Goal: Complete application form

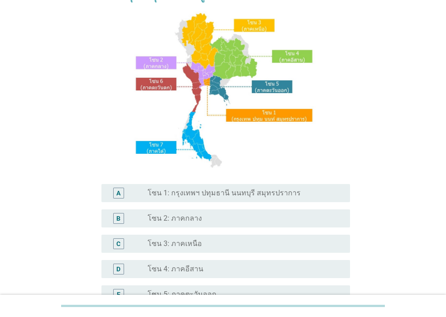
scroll to position [109, 0]
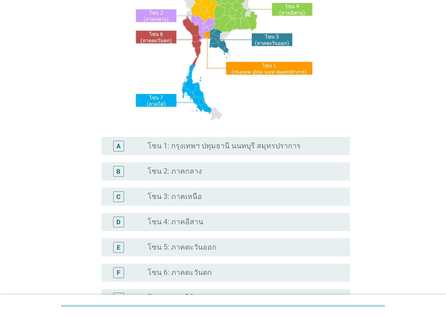
click at [221, 202] on div "radio_button_unchecked โซน 3: ภาคเหนือ" at bounding box center [245, 197] width 195 height 11
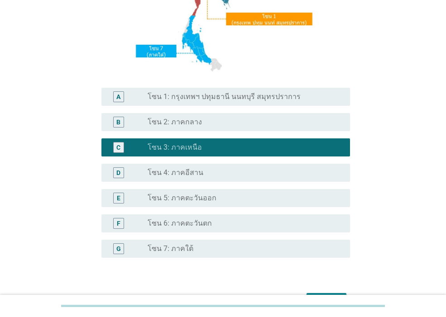
scroll to position [215, 0]
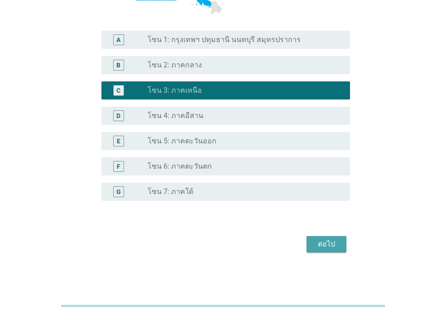
click at [328, 241] on div "ต่อไป" at bounding box center [326, 244] width 25 height 11
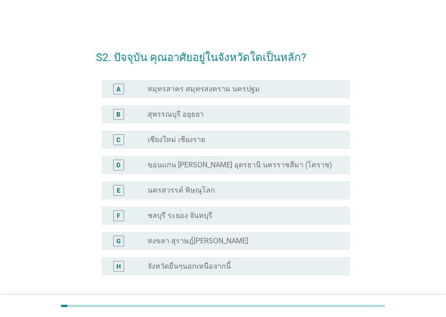
click at [199, 143] on label "เชียงใหม่ เชียงราย" at bounding box center [177, 139] width 58 height 9
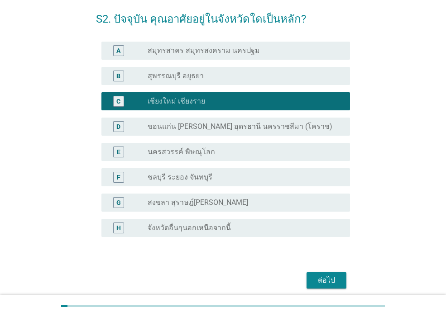
scroll to position [75, 0]
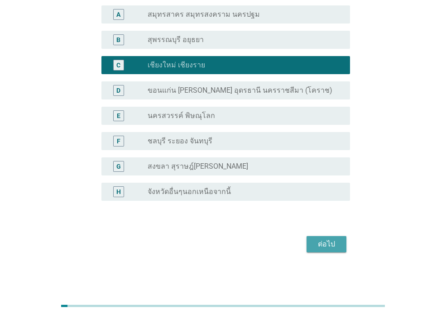
click at [331, 245] on div "ต่อไป" at bounding box center [326, 244] width 25 height 11
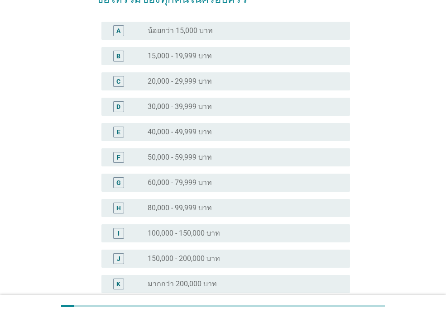
scroll to position [0, 0]
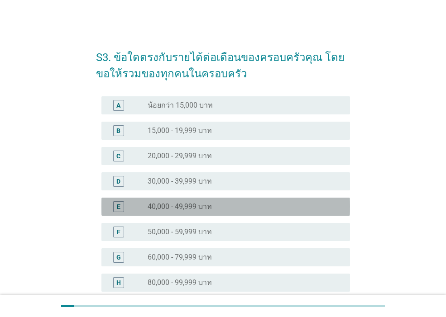
click at [222, 207] on div "radio_button_unchecked 40,000 - 49,999 บาท" at bounding box center [242, 206] width 188 height 9
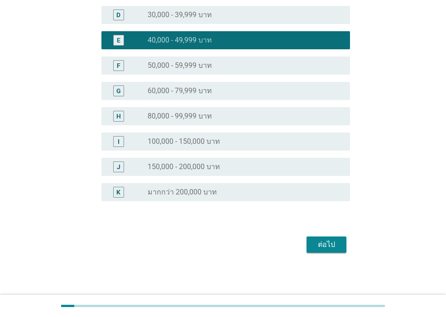
scroll to position [167, 0]
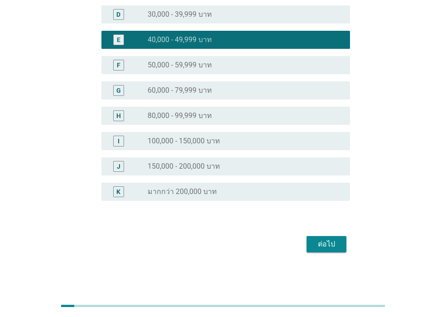
click at [313, 242] on button "ต่อไป" at bounding box center [327, 244] width 40 height 16
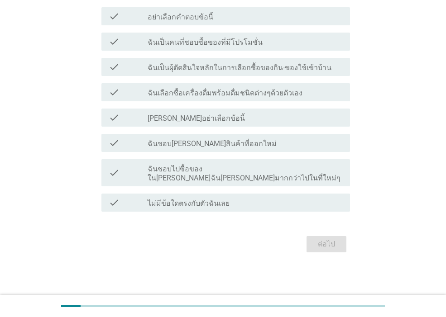
scroll to position [0, 0]
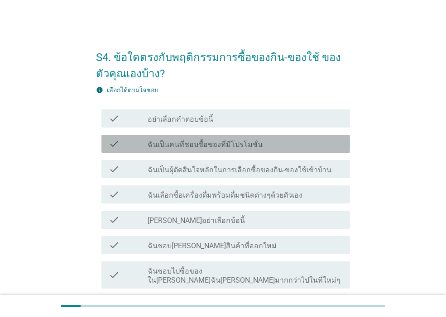
click at [254, 146] on label "ฉันเป็นคนที่ชอบซื้อของที่มีโปรโมชั่น" at bounding box center [205, 144] width 115 height 9
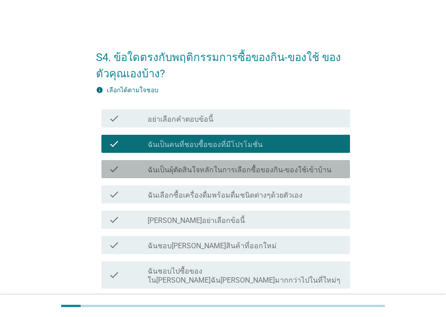
click at [260, 166] on label "ฉันเป็นผุ้ตัดสินใจหลักในการเลือกซื้อของกิน-ของใช้เข้าบ้าน" at bounding box center [240, 170] width 184 height 9
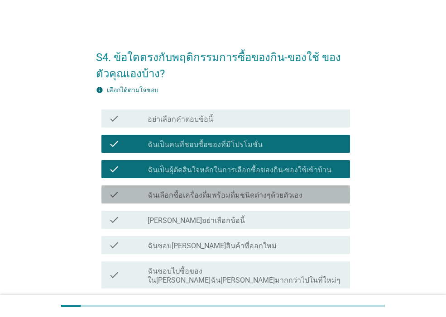
click at [261, 201] on div "check check_box_outline_blank ฉันเลือกซื้อเครื่องดื่มพร้อมดื่มชนิดต่างๆด้วยตัวเ…" at bounding box center [225, 195] width 249 height 18
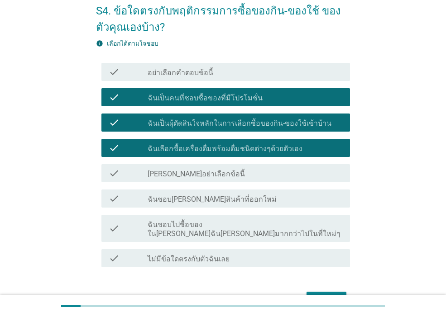
scroll to position [93, 0]
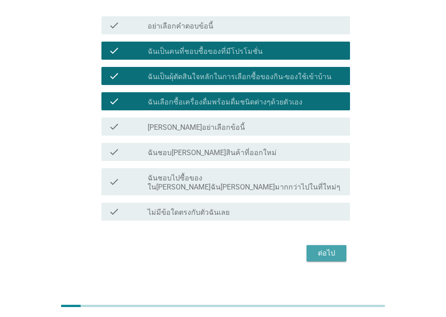
click at [313, 250] on button "ต่อไป" at bounding box center [327, 253] width 40 height 16
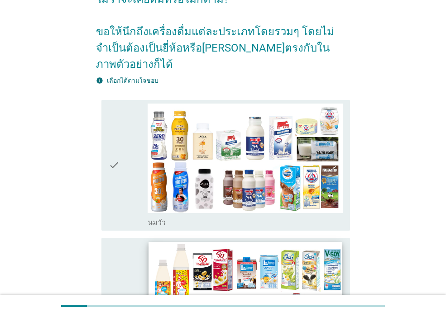
scroll to position [163, 0]
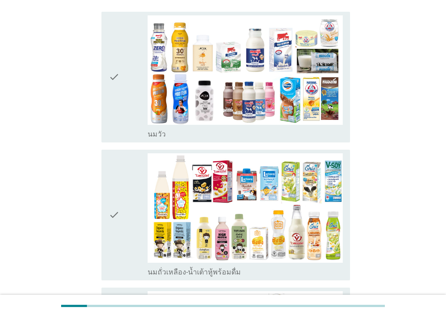
click at [122, 117] on div "check" at bounding box center [128, 77] width 39 height 124
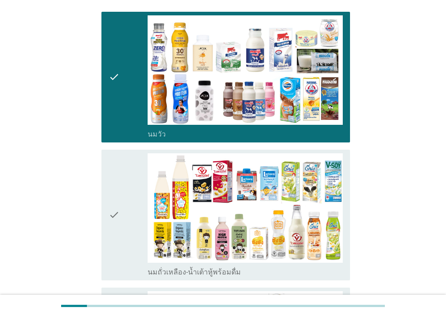
click at [127, 191] on div "check" at bounding box center [128, 216] width 39 height 124
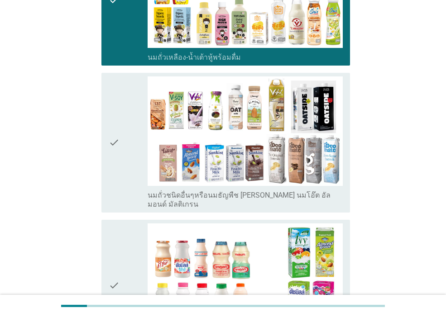
scroll to position [380, 0]
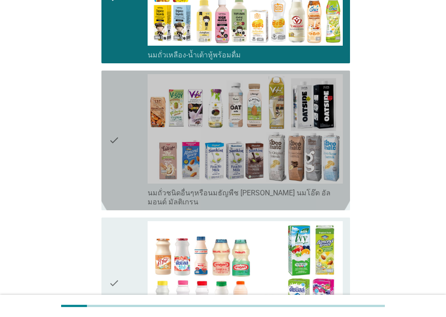
click at [127, 191] on div "check" at bounding box center [128, 140] width 39 height 133
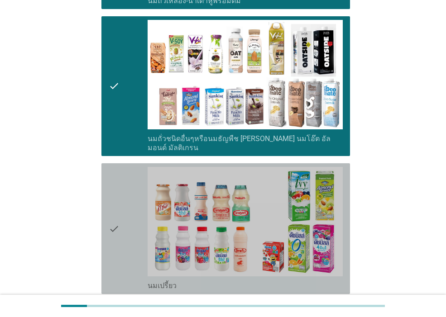
click at [131, 203] on div "check" at bounding box center [128, 229] width 39 height 124
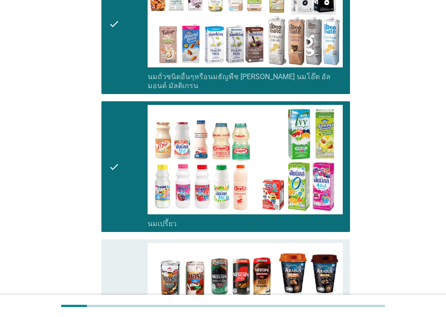
scroll to position [543, 0]
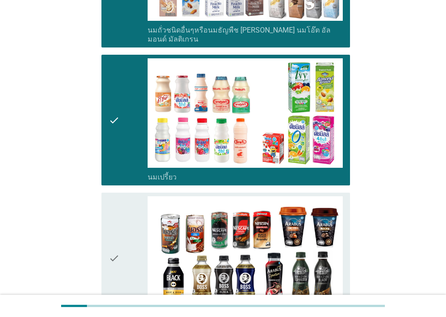
click at [131, 214] on div "check" at bounding box center [128, 259] width 39 height 124
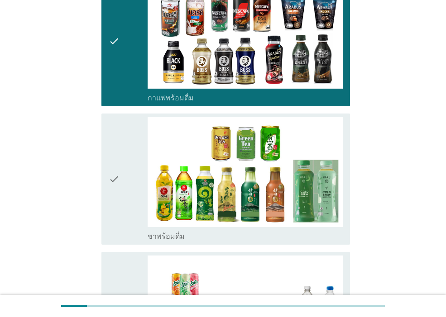
click at [131, 214] on div "check" at bounding box center [128, 179] width 39 height 124
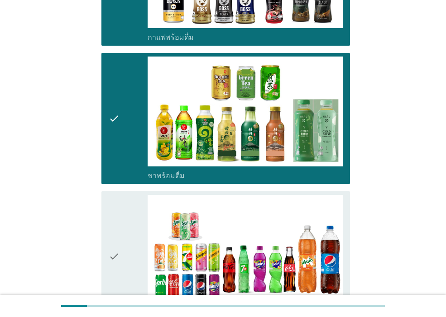
scroll to position [870, 0]
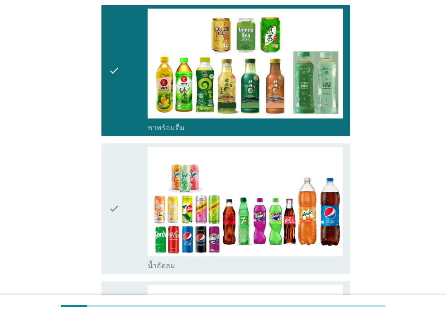
click at [130, 213] on div "check" at bounding box center [128, 209] width 39 height 124
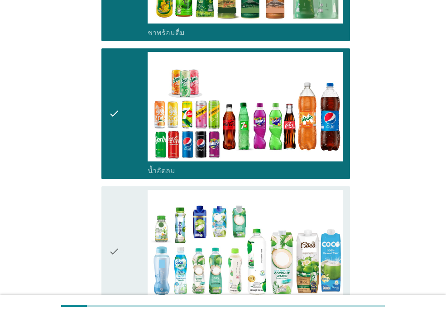
scroll to position [1087, 0]
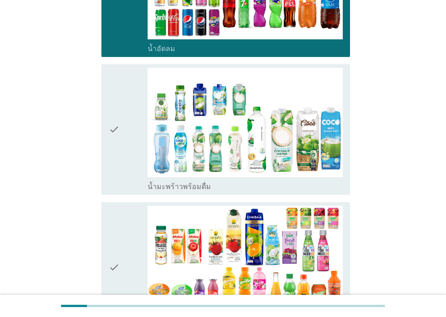
click at [113, 161] on icon "check" at bounding box center [114, 130] width 11 height 124
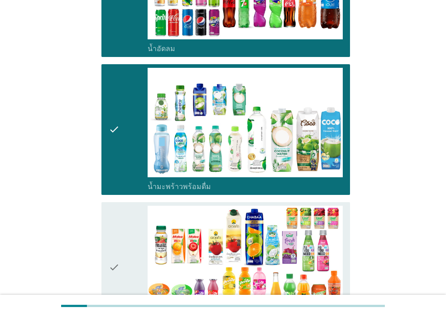
scroll to position [1141, 0]
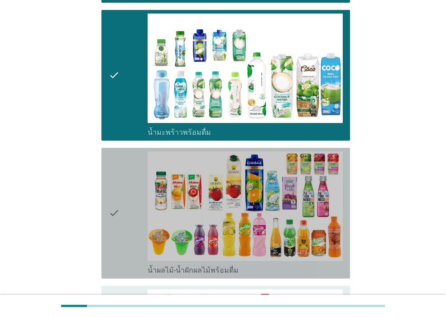
drag, startPoint x: 114, startPoint y: 223, endPoint x: 114, endPoint y: 229, distance: 6.3
click at [114, 223] on icon "check" at bounding box center [114, 214] width 11 height 124
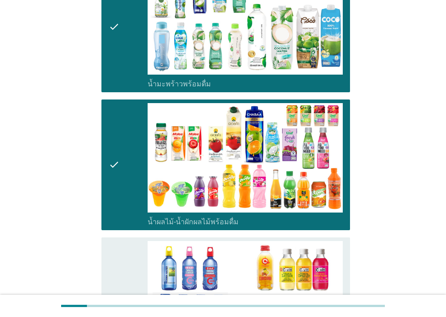
scroll to position [1250, 0]
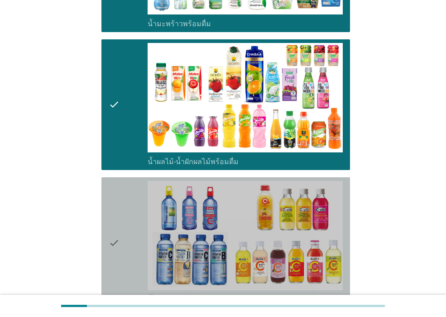
click at [118, 230] on icon "check" at bounding box center [114, 243] width 11 height 124
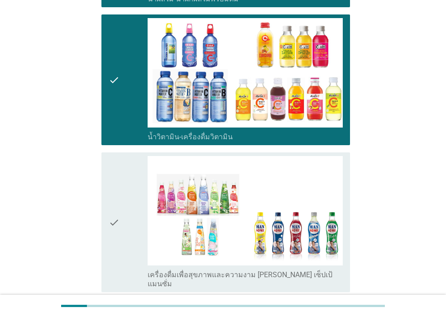
click at [118, 230] on icon "check" at bounding box center [114, 222] width 11 height 133
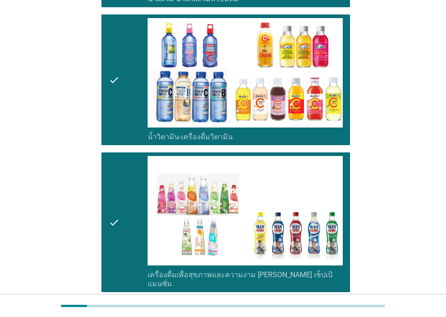
scroll to position [1522, 0]
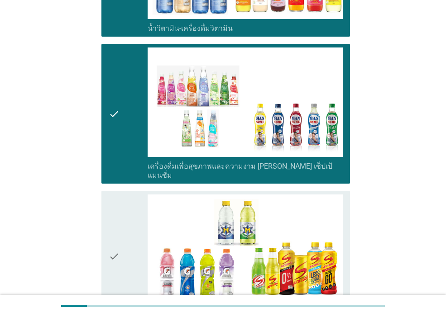
click at [118, 230] on icon "check" at bounding box center [114, 257] width 11 height 124
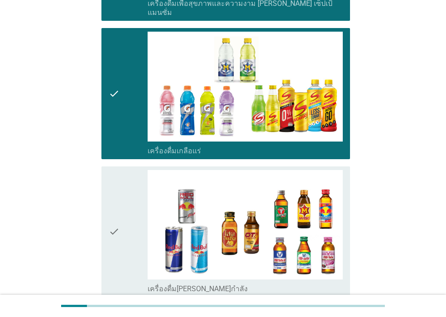
click at [118, 227] on icon "check" at bounding box center [114, 232] width 11 height 124
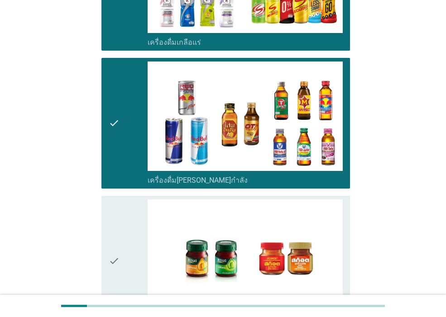
click at [118, 228] on icon "check" at bounding box center [114, 262] width 11 height 124
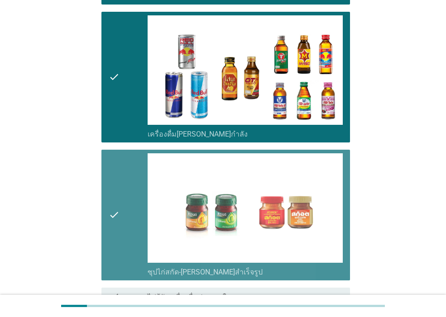
scroll to position [1916, 0]
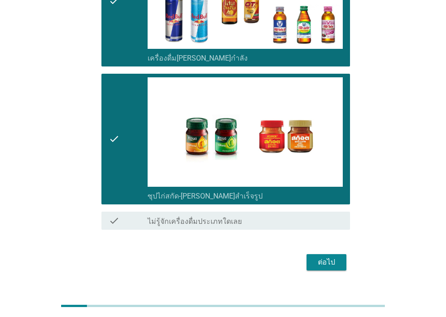
click at [320, 257] on div "ต่อไป" at bounding box center [326, 262] width 25 height 11
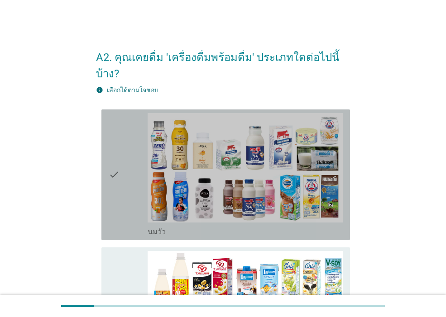
click at [134, 218] on div "check" at bounding box center [128, 175] width 39 height 124
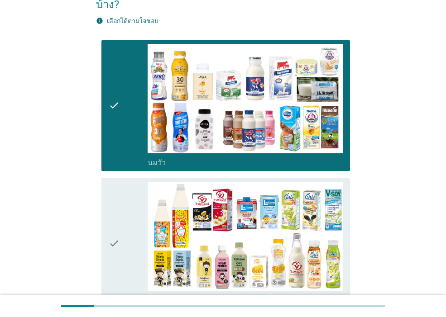
scroll to position [163, 0]
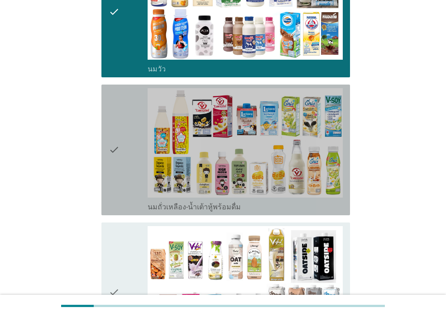
click at [131, 207] on div "check" at bounding box center [128, 150] width 39 height 124
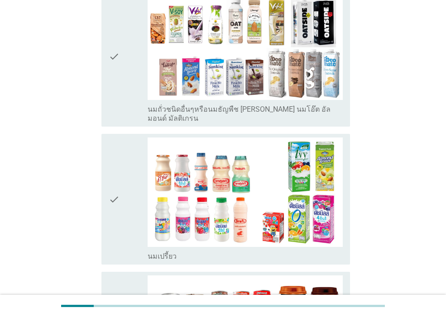
scroll to position [380, 0]
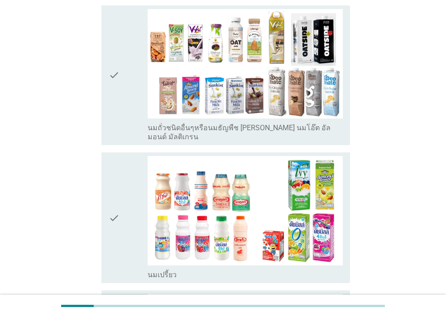
click at [120, 260] on div "check" at bounding box center [128, 218] width 39 height 124
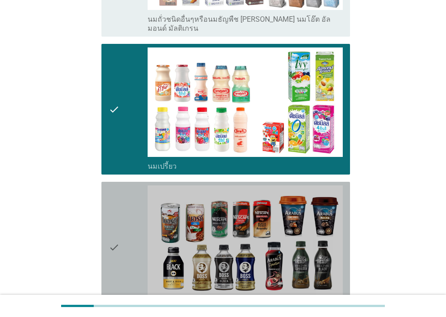
click at [118, 263] on icon "check" at bounding box center [114, 248] width 11 height 124
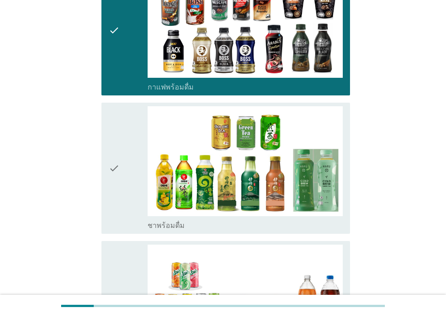
click at [124, 206] on div "check" at bounding box center [128, 168] width 39 height 124
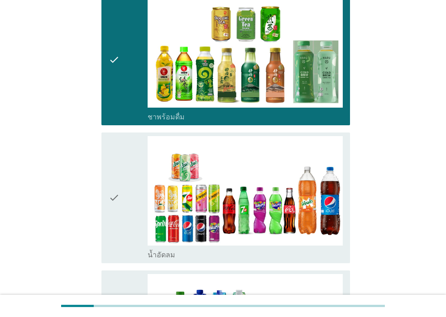
click at [120, 206] on icon "check" at bounding box center [114, 198] width 11 height 124
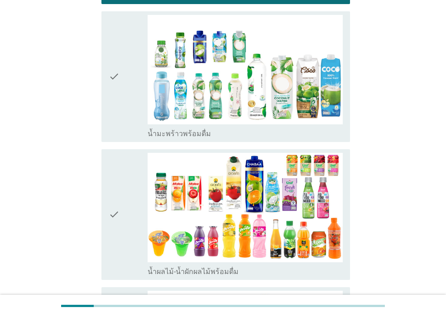
scroll to position [1141, 0]
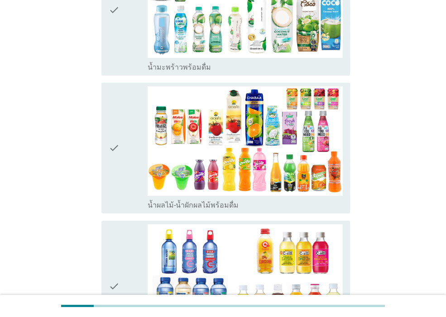
click at [122, 187] on div "check" at bounding box center [128, 149] width 39 height 124
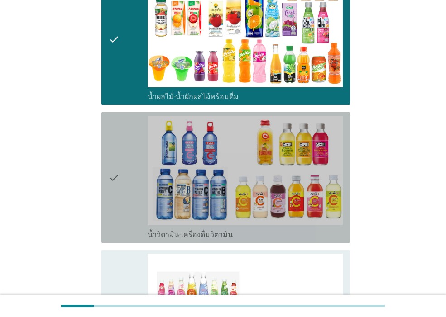
click at [122, 187] on div "check" at bounding box center [128, 178] width 39 height 124
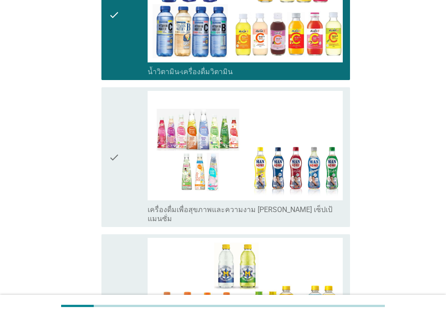
click at [122, 182] on div "check" at bounding box center [128, 157] width 39 height 133
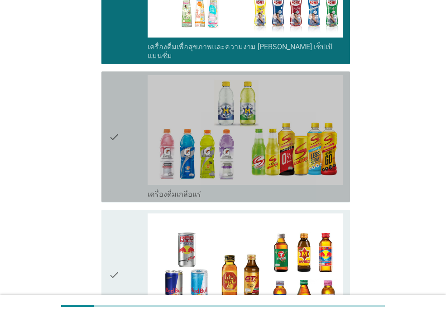
click at [122, 182] on div "check check_box_outline_blank เครื่องดื่มเกลือแร่" at bounding box center [225, 137] width 249 height 131
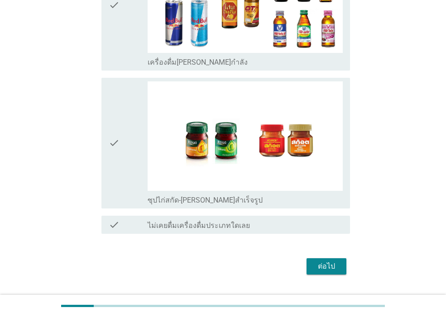
scroll to position [1848, 0]
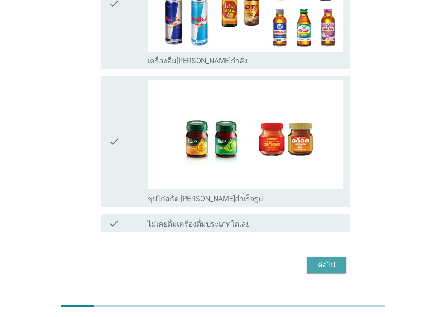
click at [309, 257] on button "ต่อไป" at bounding box center [327, 265] width 40 height 16
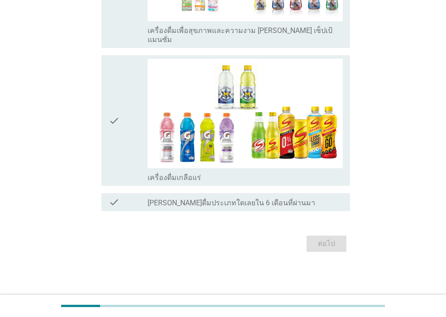
scroll to position [0, 0]
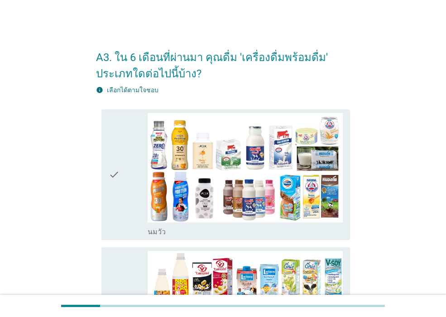
click at [103, 206] on div "check check_box_outline_blank [PERSON_NAME]" at bounding box center [225, 175] width 249 height 131
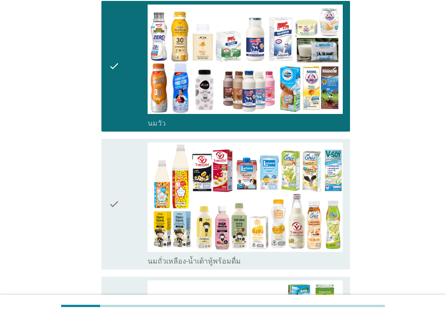
click at [111, 212] on icon "check" at bounding box center [114, 205] width 11 height 124
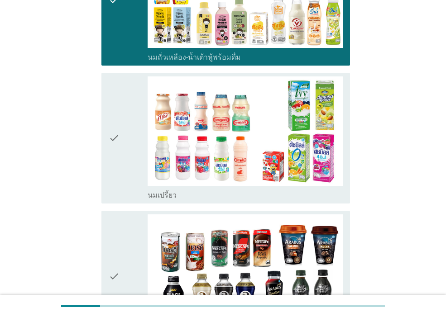
scroll to position [326, 0]
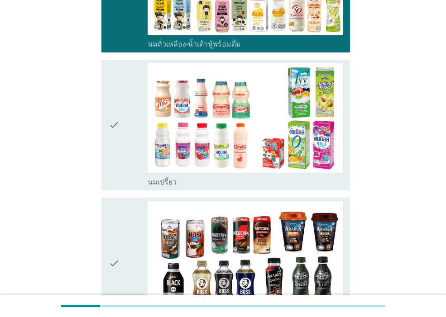
click at [118, 181] on icon "check" at bounding box center [114, 125] width 11 height 124
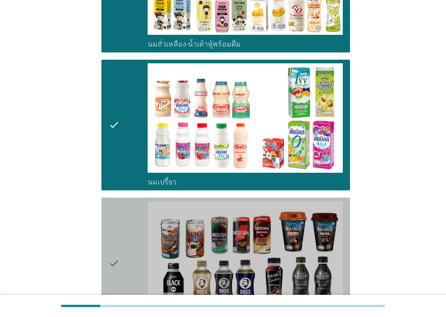
click at [117, 210] on icon "check" at bounding box center [114, 264] width 11 height 124
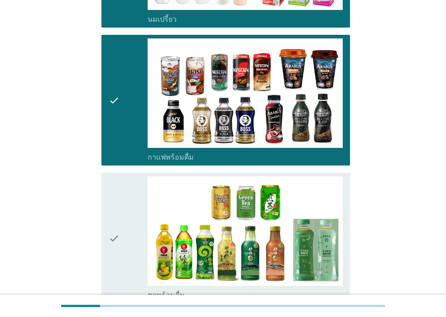
click at [118, 210] on icon "check" at bounding box center [114, 239] width 11 height 124
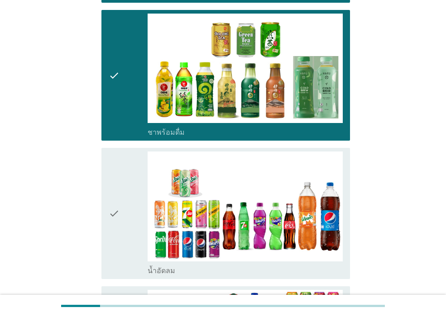
click at [118, 215] on icon "check" at bounding box center [114, 214] width 11 height 124
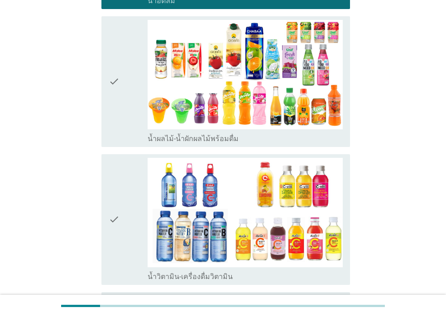
scroll to position [924, 0]
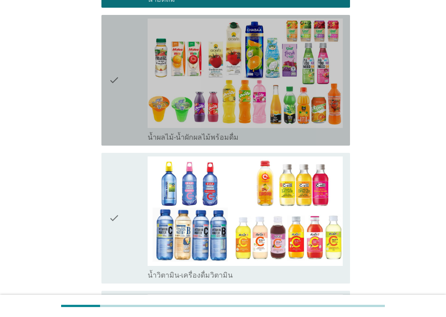
click at [137, 119] on div "check" at bounding box center [128, 81] width 39 height 124
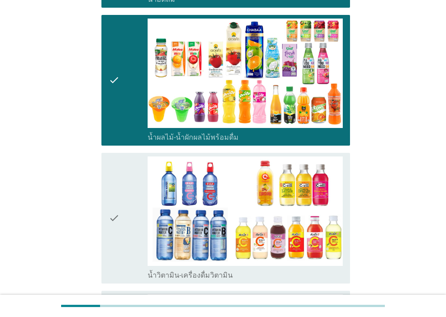
click at [136, 161] on div "check" at bounding box center [128, 219] width 39 height 124
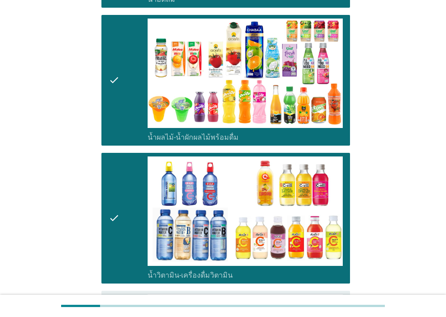
scroll to position [1141, 0]
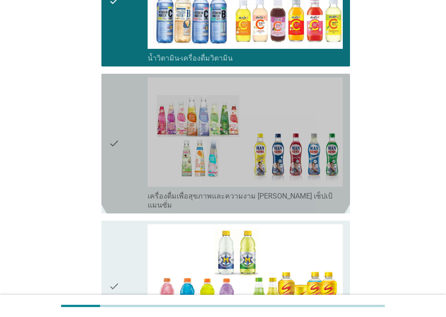
click at [112, 161] on icon "check" at bounding box center [114, 143] width 11 height 133
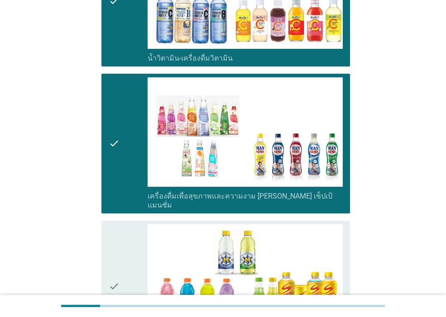
click at [116, 226] on icon "check" at bounding box center [114, 287] width 11 height 124
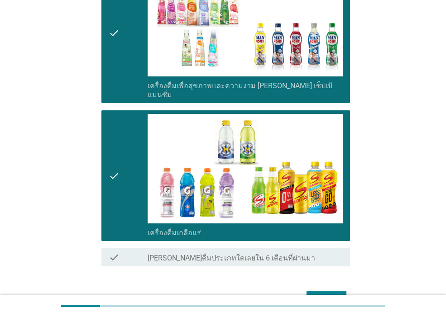
scroll to position [1298, 0]
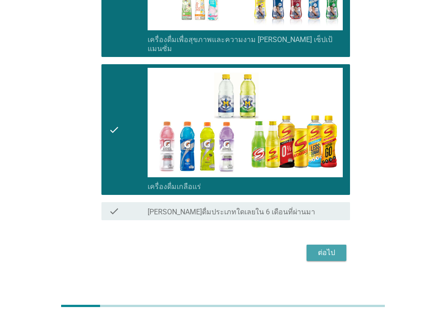
click at [339, 248] on div "ต่อไป" at bounding box center [326, 253] width 25 height 11
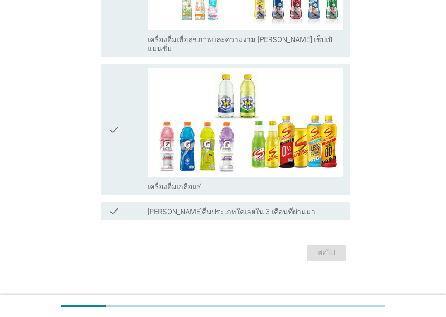
scroll to position [0, 0]
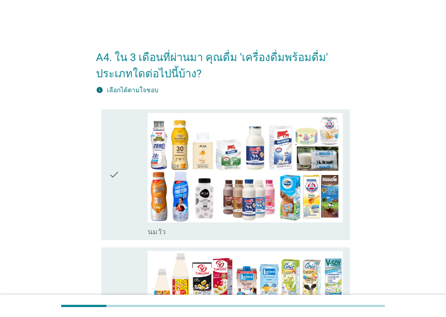
click at [133, 230] on div "check" at bounding box center [128, 175] width 39 height 124
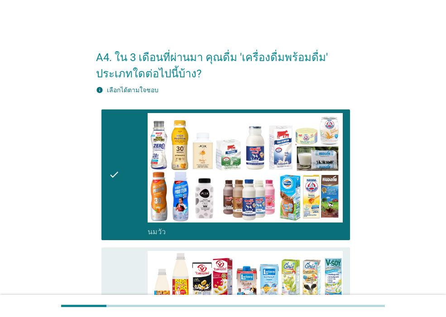
scroll to position [109, 0]
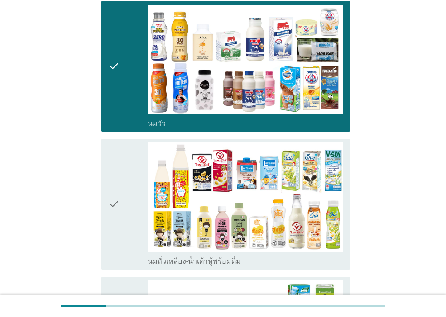
click at [128, 235] on div "check" at bounding box center [128, 205] width 39 height 124
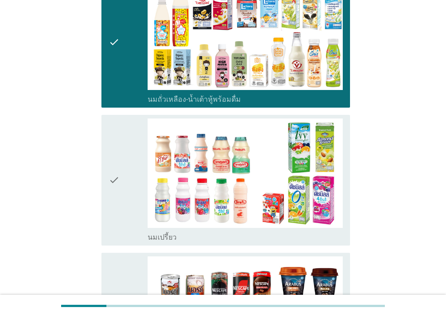
scroll to position [326, 0]
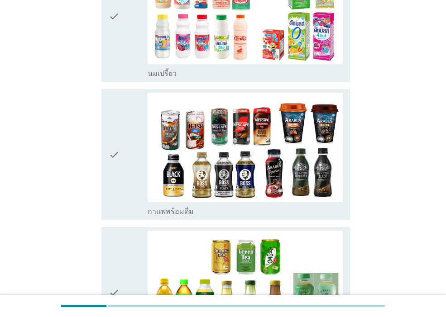
click at [115, 173] on icon "check" at bounding box center [114, 155] width 11 height 124
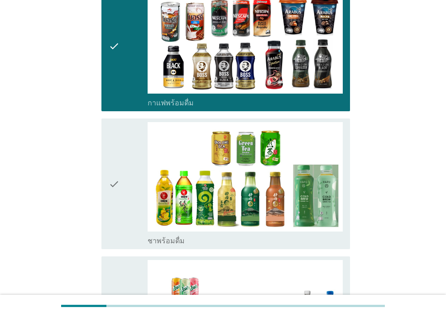
click at [114, 181] on icon "check" at bounding box center [114, 184] width 11 height 124
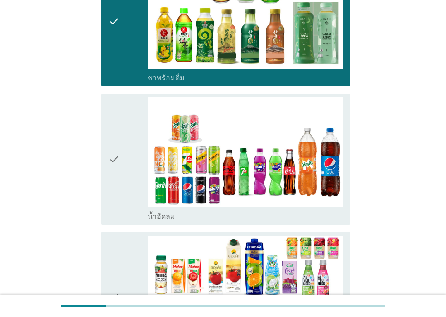
click at [114, 184] on icon "check" at bounding box center [114, 159] width 11 height 124
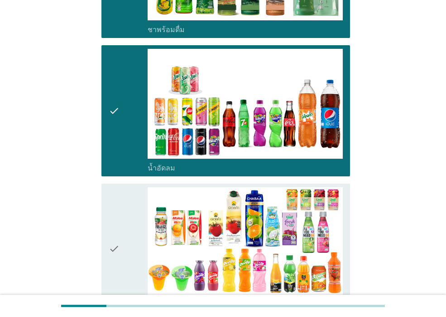
scroll to position [815, 0]
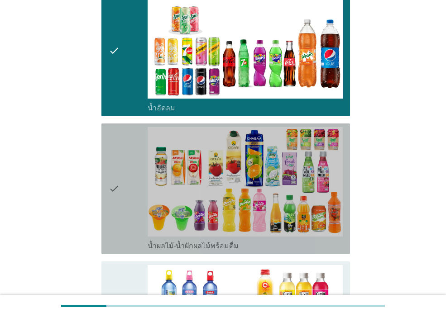
click at [114, 184] on icon "check" at bounding box center [114, 189] width 11 height 124
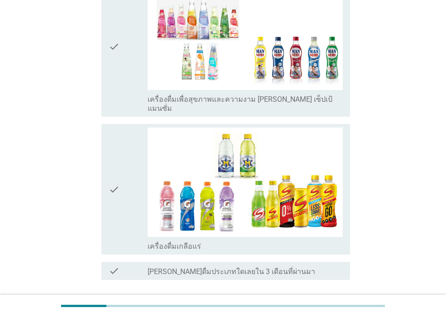
scroll to position [1298, 0]
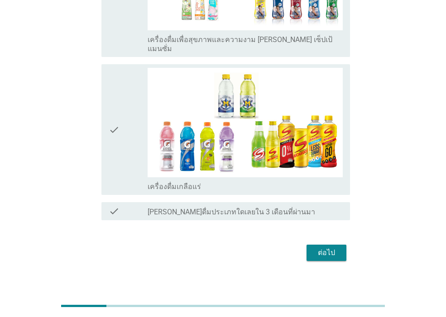
click at [117, 169] on icon "check" at bounding box center [114, 130] width 11 height 124
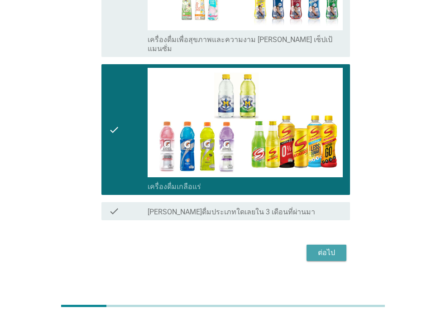
click at [313, 245] on button "ต่อไป" at bounding box center [327, 253] width 40 height 16
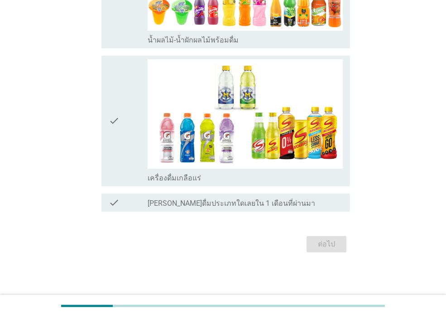
scroll to position [0, 0]
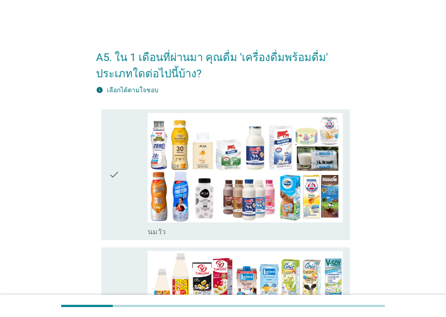
click at [134, 219] on div "check" at bounding box center [128, 175] width 39 height 124
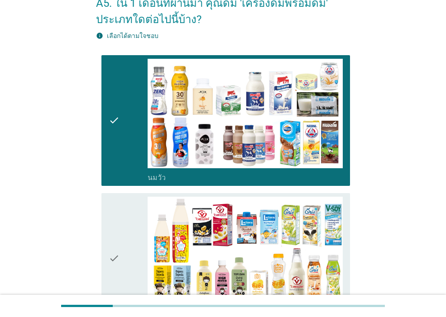
click at [128, 225] on div "check" at bounding box center [128, 259] width 39 height 124
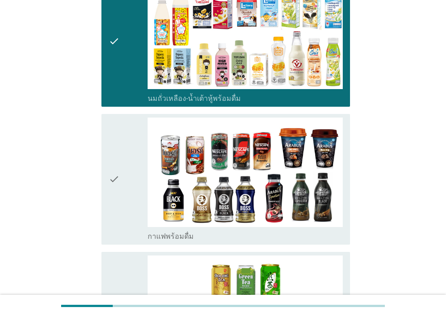
click at [130, 220] on div "check" at bounding box center [128, 180] width 39 height 124
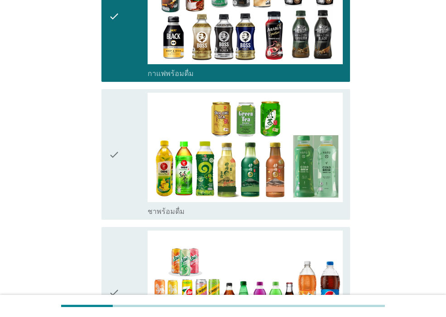
click at [130, 216] on div "check" at bounding box center [128, 155] width 39 height 124
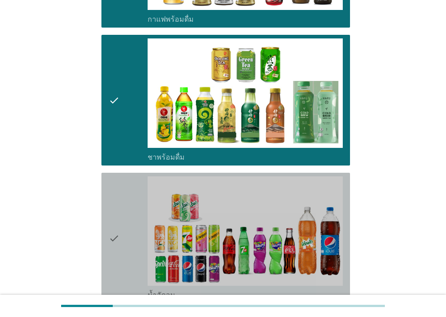
click at [124, 223] on div "check" at bounding box center [128, 239] width 39 height 124
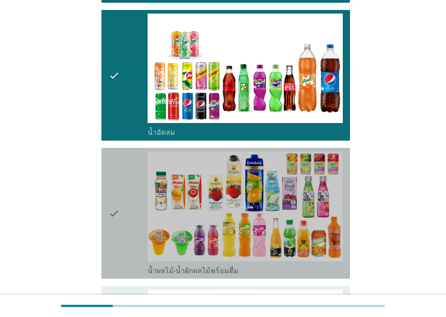
click at [124, 224] on div "check" at bounding box center [128, 214] width 39 height 124
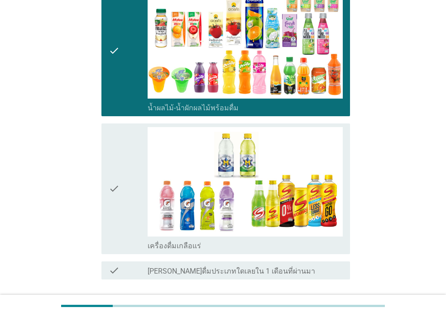
click at [123, 227] on div "check" at bounding box center [128, 189] width 39 height 124
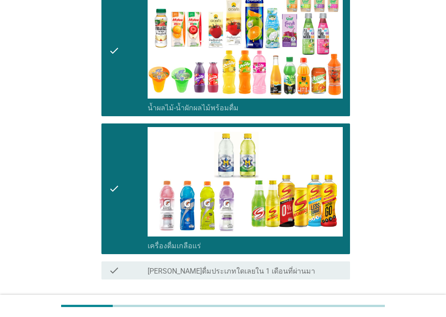
scroll to position [883, 0]
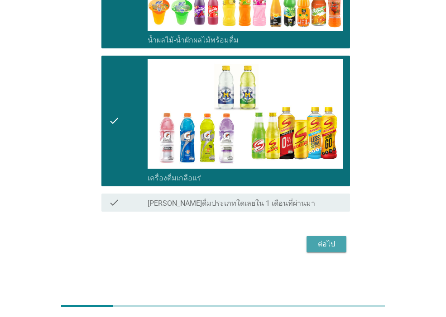
click at [337, 246] on div "ต่อไป" at bounding box center [326, 244] width 25 height 11
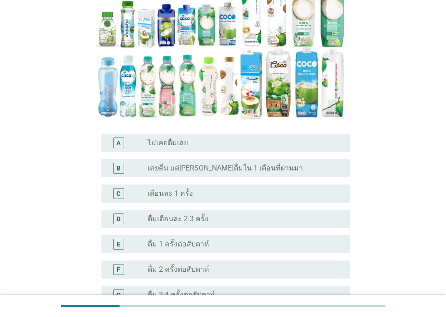
scroll to position [163, 0]
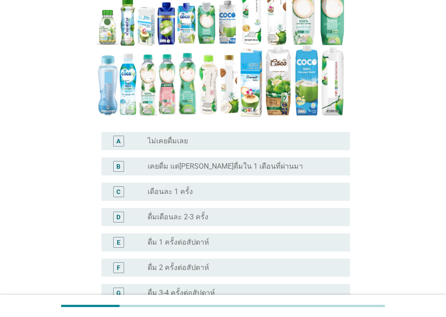
click at [243, 163] on label "เคยดื่ม แต่[PERSON_NAME]ดื่มใน 1 เดือนที่ผ่านมา" at bounding box center [225, 166] width 155 height 9
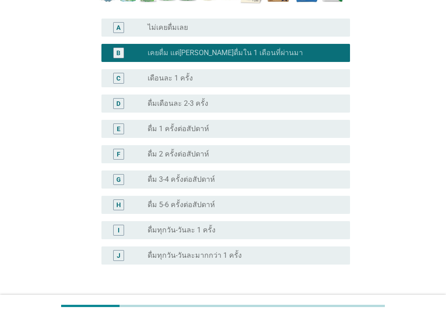
scroll to position [341, 0]
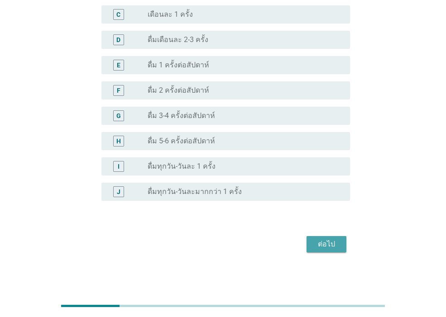
click at [316, 241] on div "ต่อไป" at bounding box center [326, 244] width 25 height 11
